Goal: Task Accomplishment & Management: Complete application form

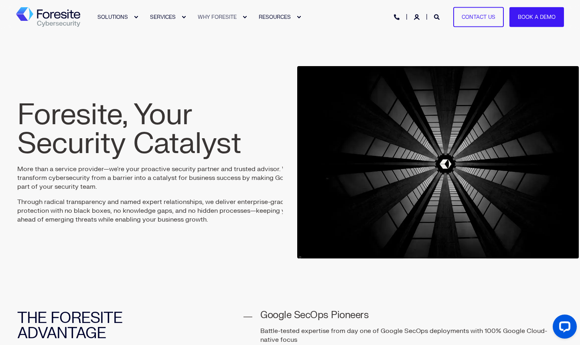
drag, startPoint x: 186, startPoint y: 260, endPoint x: 181, endPoint y: 258, distance: 5.2
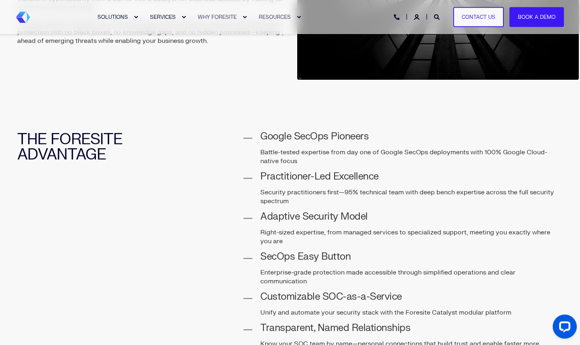
scroll to position [174, 0]
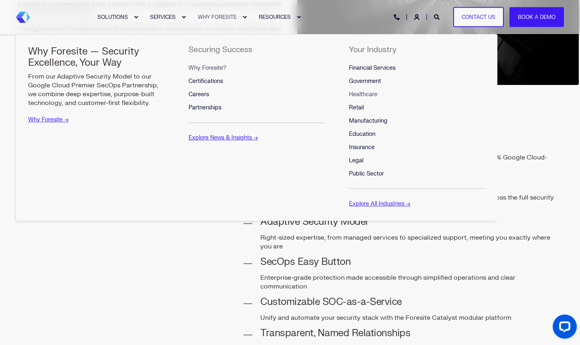
click at [370, 92] on span "Healthcare" at bounding box center [363, 94] width 28 height 7
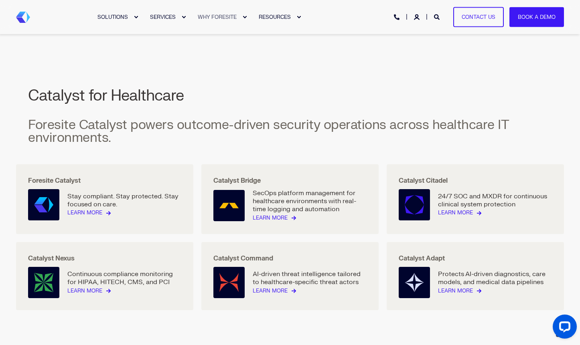
scroll to position [852, 0]
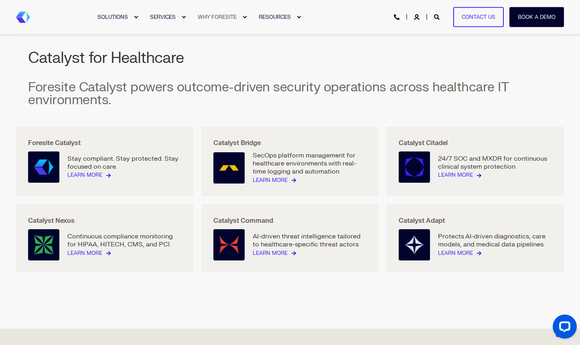
click at [527, 14] on link "Book a Demo" at bounding box center [537, 17] width 55 height 20
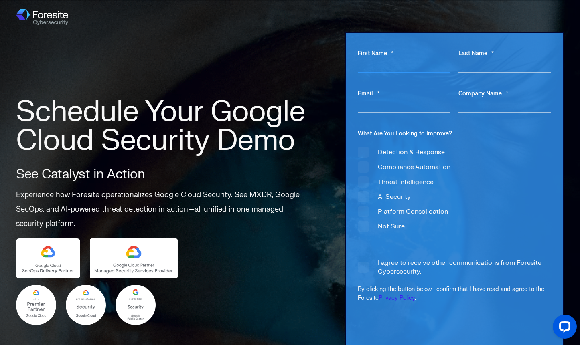
click at [398, 67] on input "First Name *" at bounding box center [404, 65] width 93 height 15
type input "Vic"
type input "[PERSON_NAME]"
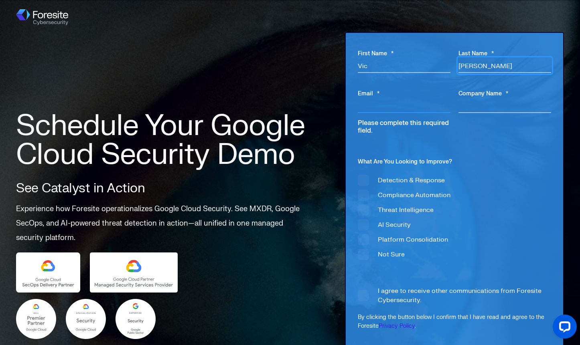
type input "vschill@motivhealth.com"
type input "MotivHealth"
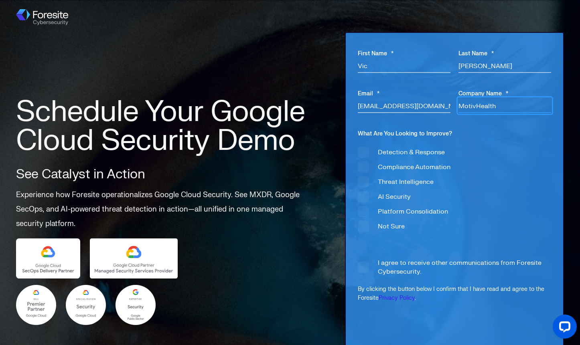
scroll to position [10, 0]
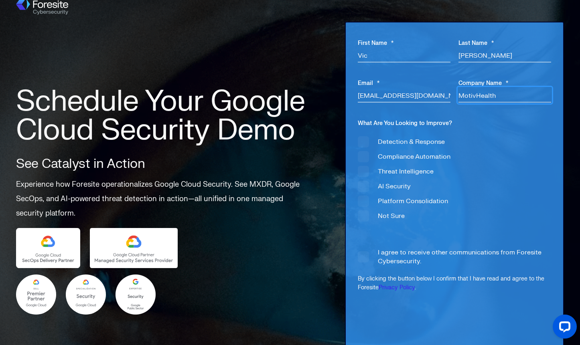
click at [370, 139] on span "Detection & Response" at bounding box center [401, 141] width 87 height 9
checkbox input "true"
click at [368, 158] on span "Compliance Automation" at bounding box center [404, 156] width 93 height 9
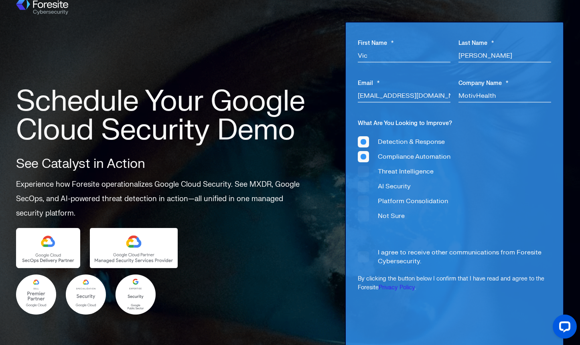
checkbox input "true"
click at [364, 171] on span "Threat Intelligence" at bounding box center [396, 171] width 76 height 9
checkbox input "true"
drag, startPoint x: 363, startPoint y: 189, endPoint x: 362, endPoint y: 195, distance: 6.2
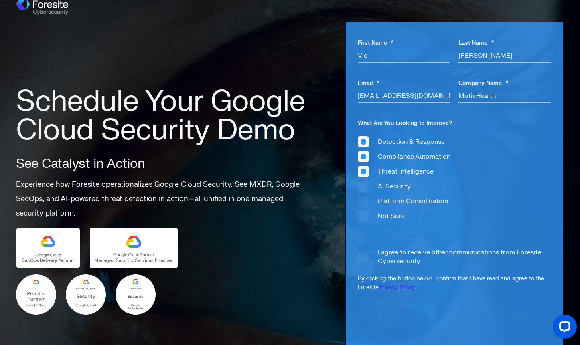
click at [364, 189] on span "AI Security" at bounding box center [384, 186] width 53 height 9
checkbox input "true"
drag, startPoint x: 361, startPoint y: 201, endPoint x: 363, endPoint y: 211, distance: 10.2
click at [361, 201] on span "Platform Consolidation" at bounding box center [403, 201] width 90 height 9
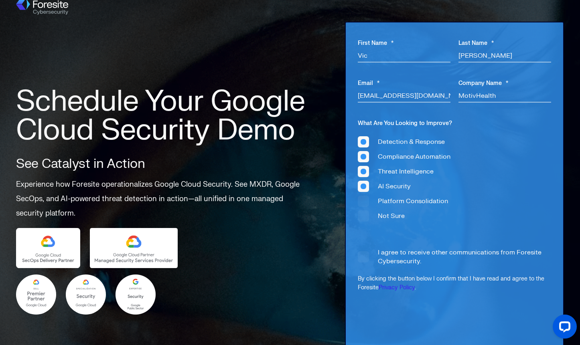
checkbox input "true"
click at [362, 213] on span "Not Sure" at bounding box center [381, 215] width 47 height 9
checkbox input "true"
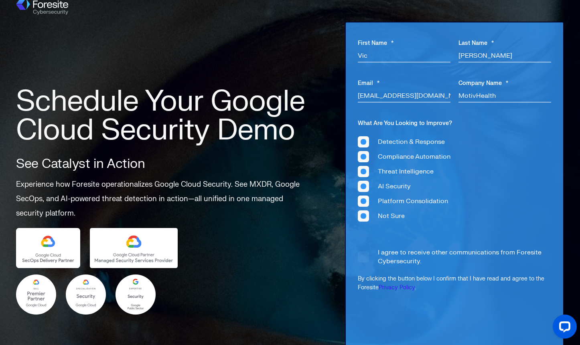
click at [363, 256] on span "I agree to receive other communications from Foresite Cybersecurity." at bounding box center [454, 257] width 193 height 18
checkbox input "true"
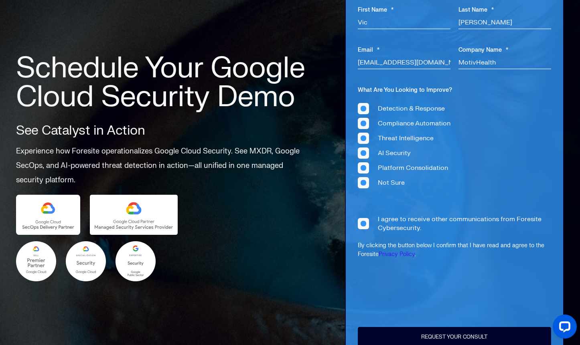
scroll to position [182, 0]
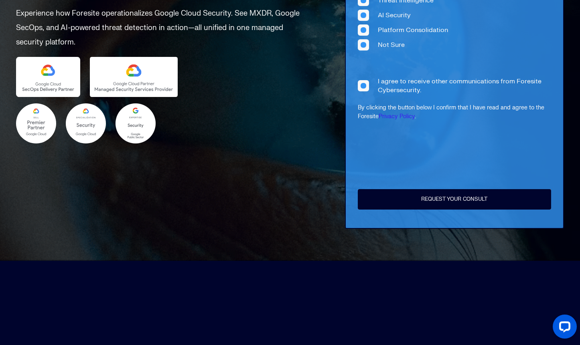
click at [446, 201] on input "Request Your Consult" at bounding box center [454, 199] width 193 height 20
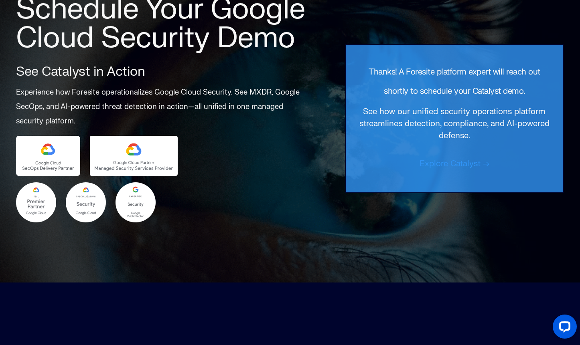
scroll to position [0, 0]
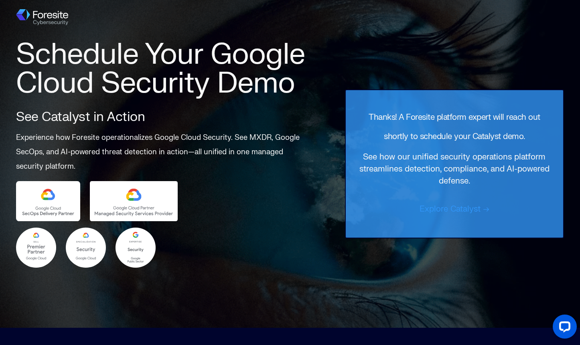
click at [444, 207] on link "Explore Catalyst →" at bounding box center [455, 209] width 70 height 10
